Goal: Transaction & Acquisition: Book appointment/travel/reservation

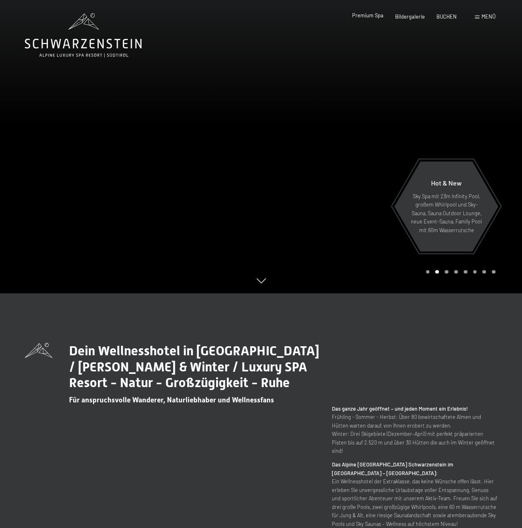
click at [372, 16] on span "Premium Spa" at bounding box center [367, 15] width 31 height 7
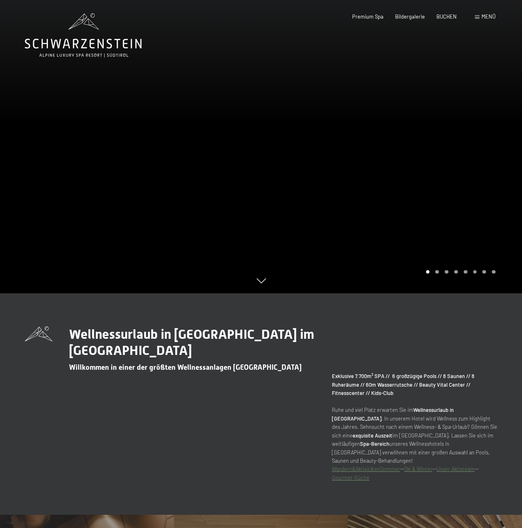
click at [261, 282] on icon at bounding box center [261, 281] width 9 height 5
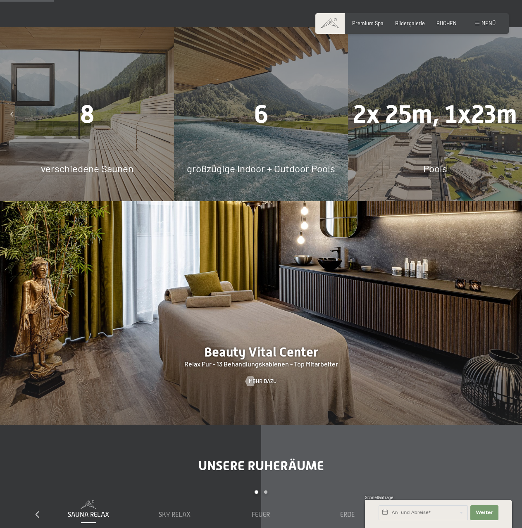
scroll to position [647, 0]
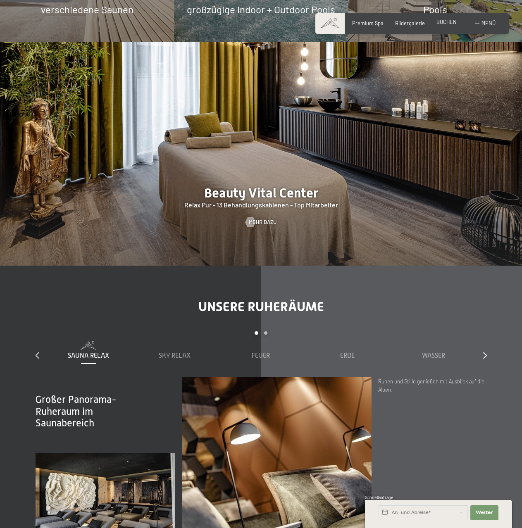
click at [444, 20] on span "BUCHEN" at bounding box center [447, 22] width 20 height 7
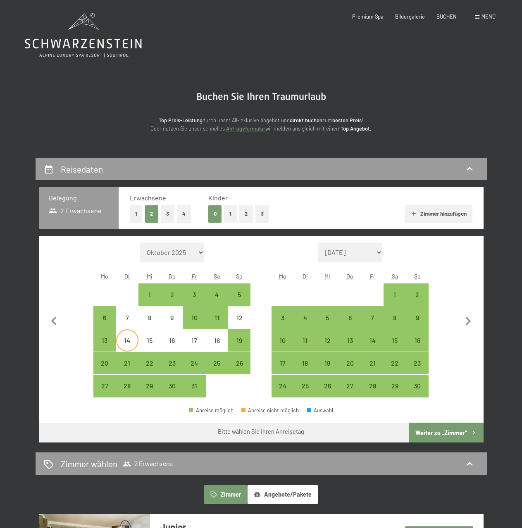
click at [124, 344] on div "14" at bounding box center [127, 347] width 21 height 21
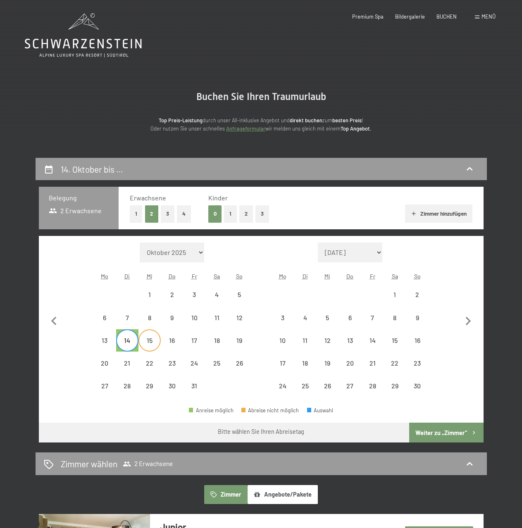
click at [146, 344] on div "15" at bounding box center [149, 347] width 21 height 21
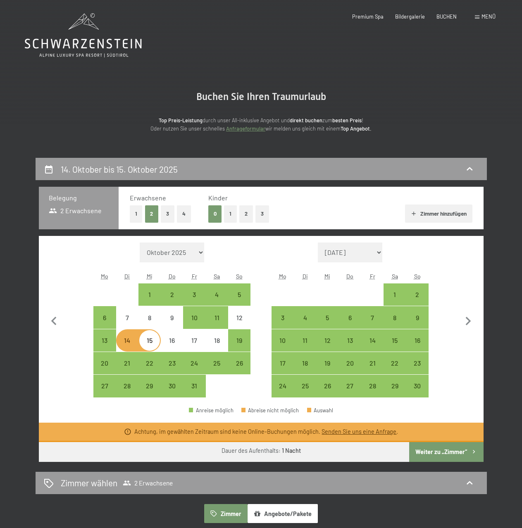
click at [138, 344] on div "15" at bounding box center [149, 341] width 22 height 22
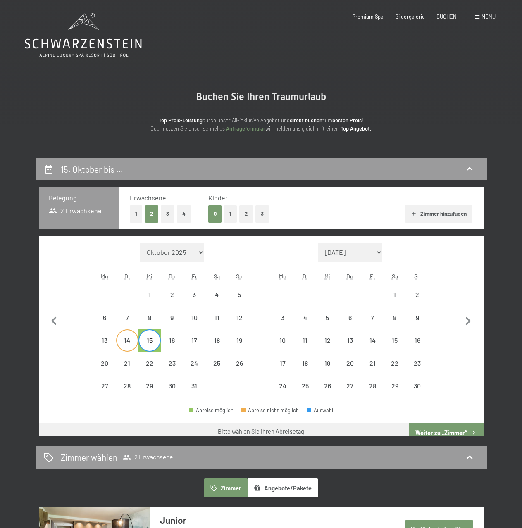
click at [129, 343] on div "14" at bounding box center [127, 347] width 21 height 21
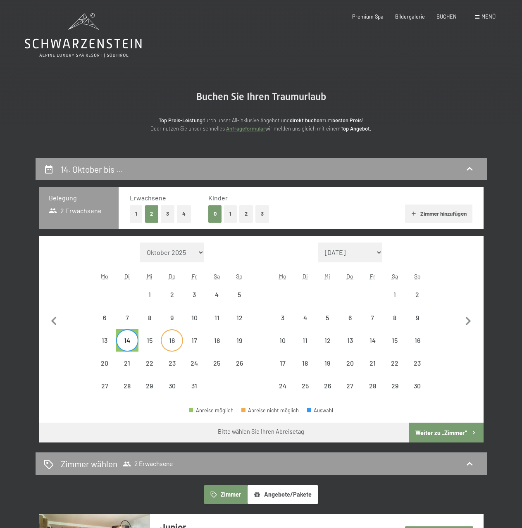
click at [169, 345] on div "16" at bounding box center [172, 347] width 21 height 21
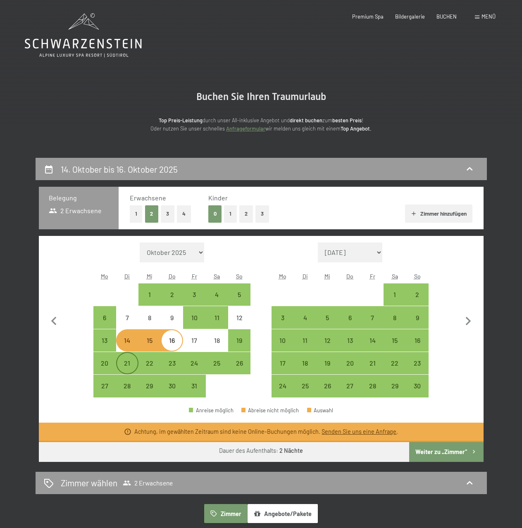
click at [128, 364] on div "21" at bounding box center [127, 370] width 21 height 21
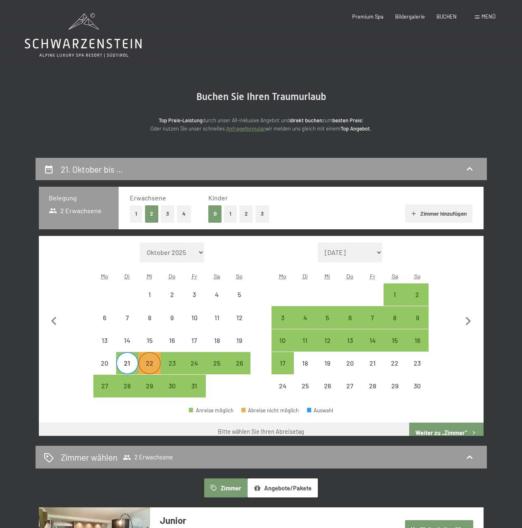
click at [143, 365] on div "22" at bounding box center [149, 370] width 21 height 21
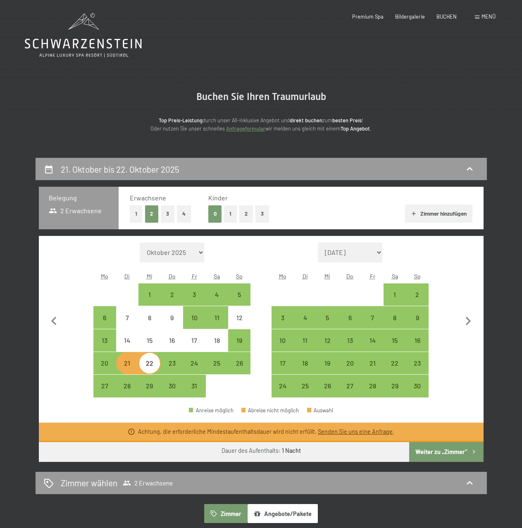
click at [134, 365] on div "21" at bounding box center [127, 370] width 21 height 21
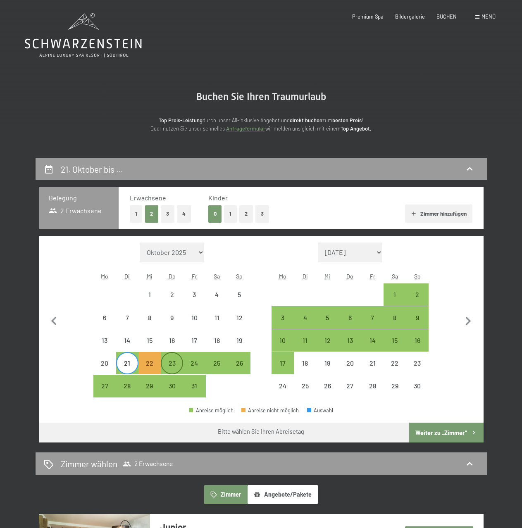
click at [176, 367] on div "23" at bounding box center [172, 370] width 21 height 21
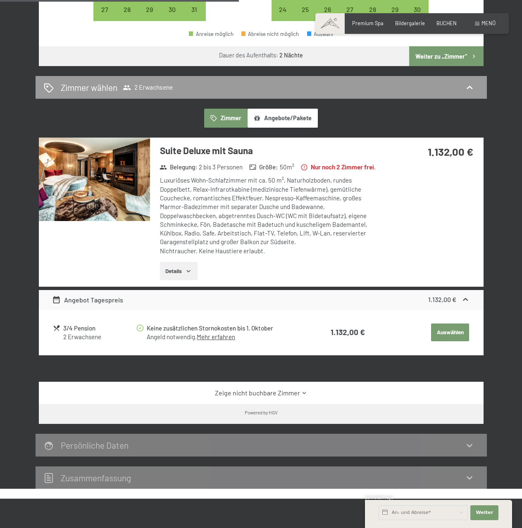
scroll to position [372, 0]
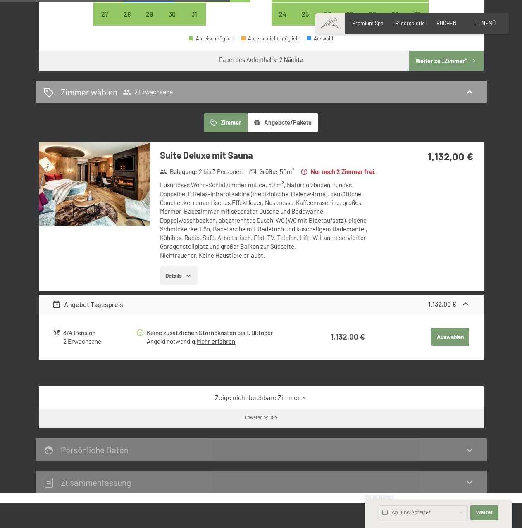
click at [289, 402] on link "Zeige nicht buchbare Zimmer" at bounding box center [261, 397] width 418 height 9
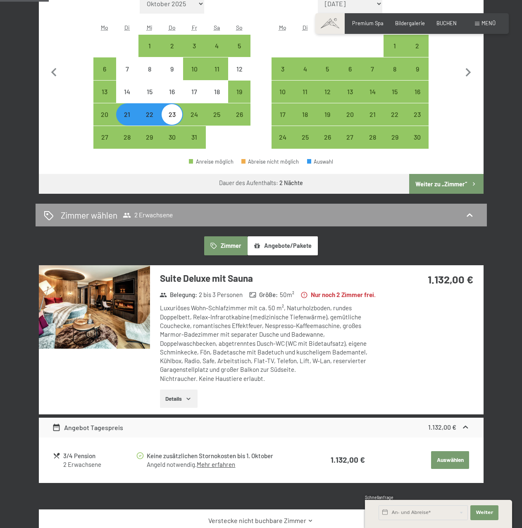
scroll to position [248, 0]
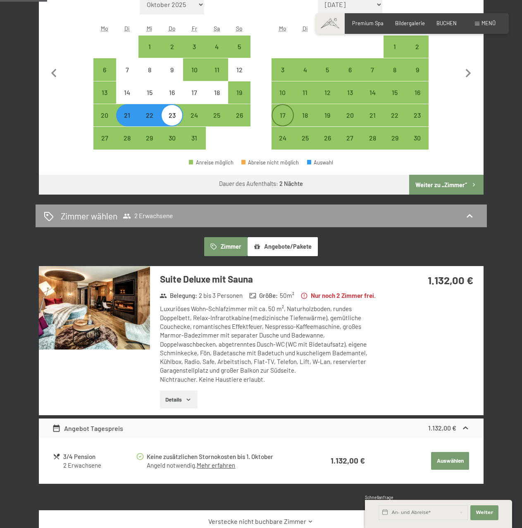
click at [281, 124] on div "17" at bounding box center [282, 122] width 21 height 21
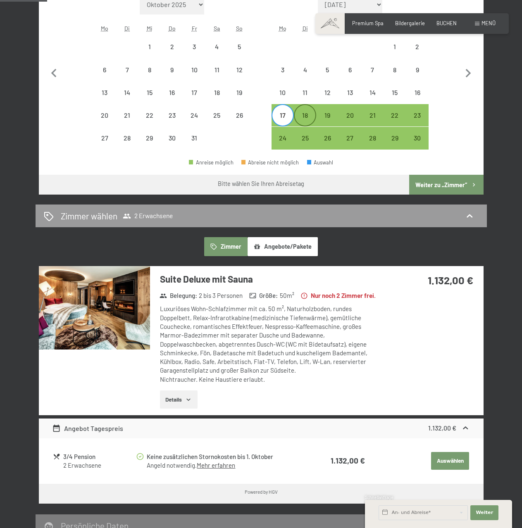
click at [297, 119] on div "18" at bounding box center [305, 122] width 21 height 21
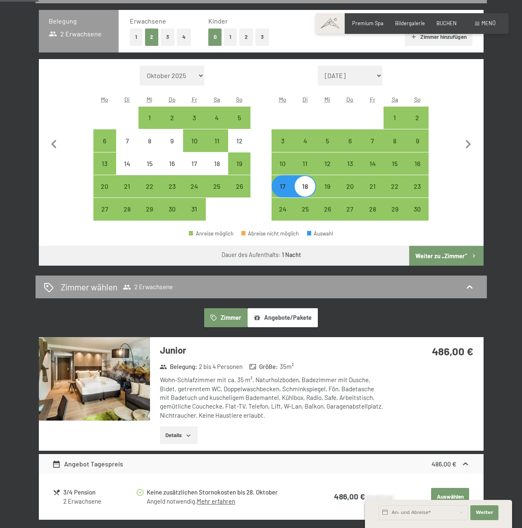
scroll to position [165, 0]
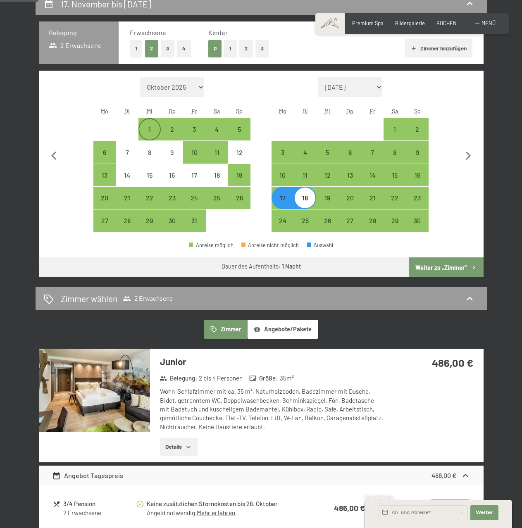
click at [153, 131] on div "1" at bounding box center [149, 136] width 21 height 21
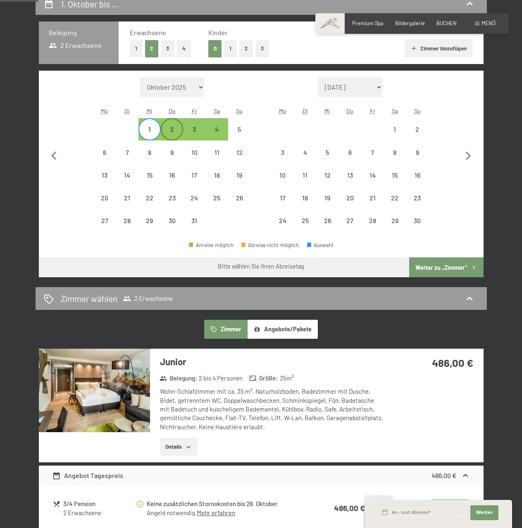
click at [172, 131] on div "2" at bounding box center [172, 136] width 21 height 21
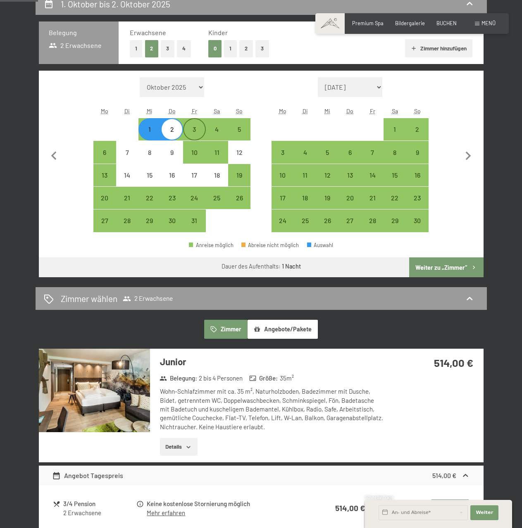
click at [192, 134] on div "3" at bounding box center [194, 136] width 21 height 21
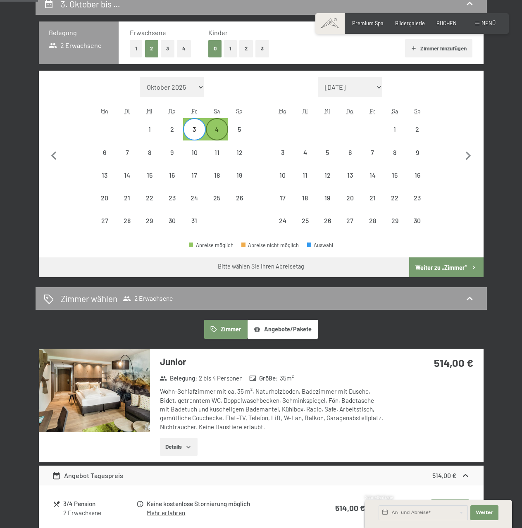
click at [207, 133] on div "4" at bounding box center [217, 136] width 21 height 21
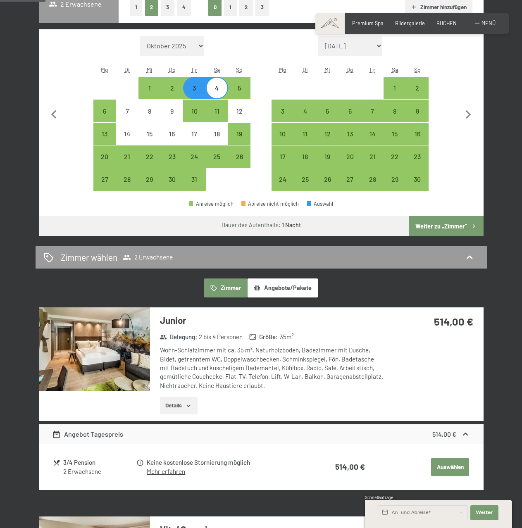
scroll to position [0, 0]
